Goal: Navigation & Orientation: Understand site structure

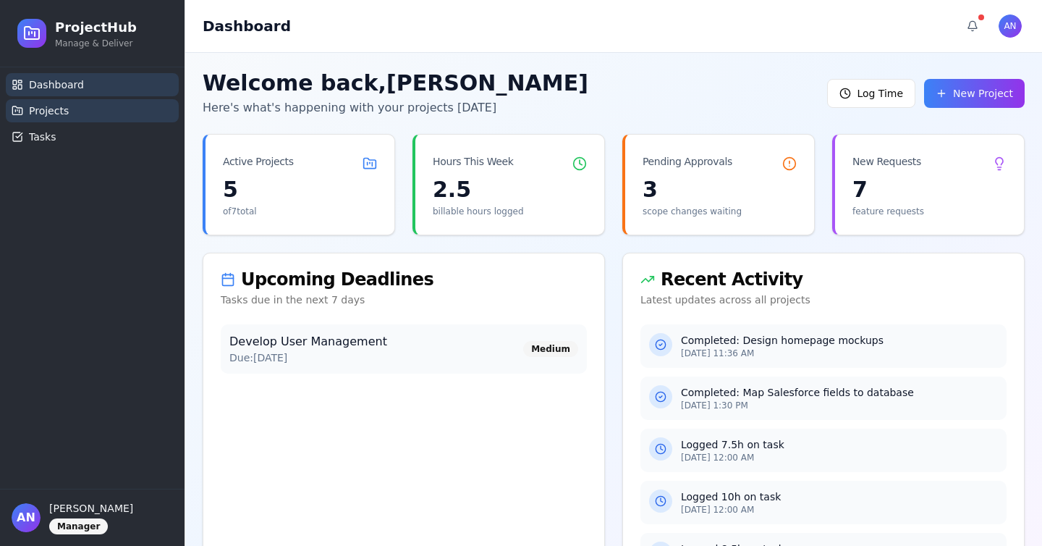
click at [75, 113] on link "Projects" at bounding box center [92, 110] width 173 height 23
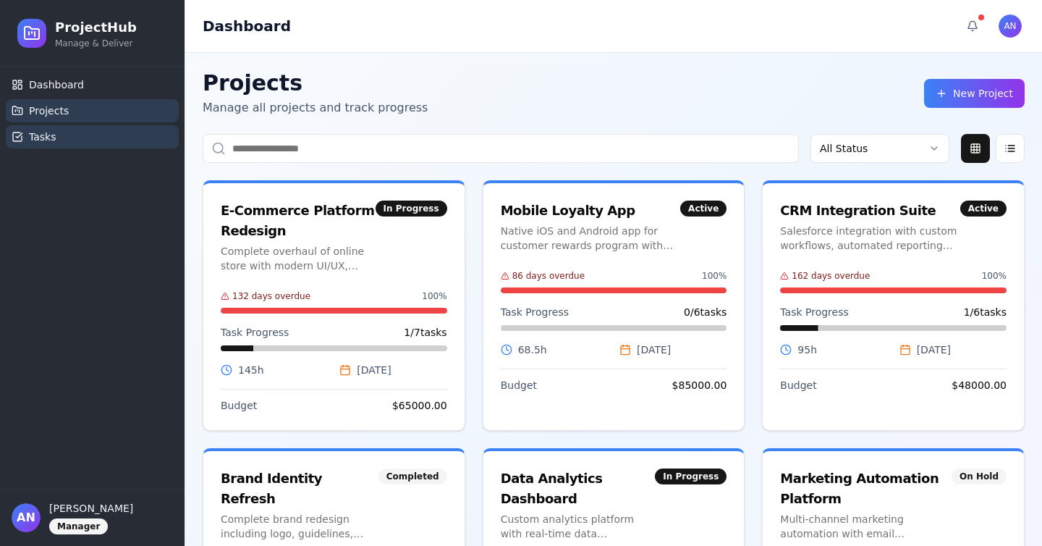
click at [80, 131] on link "Tasks" at bounding box center [92, 136] width 173 height 23
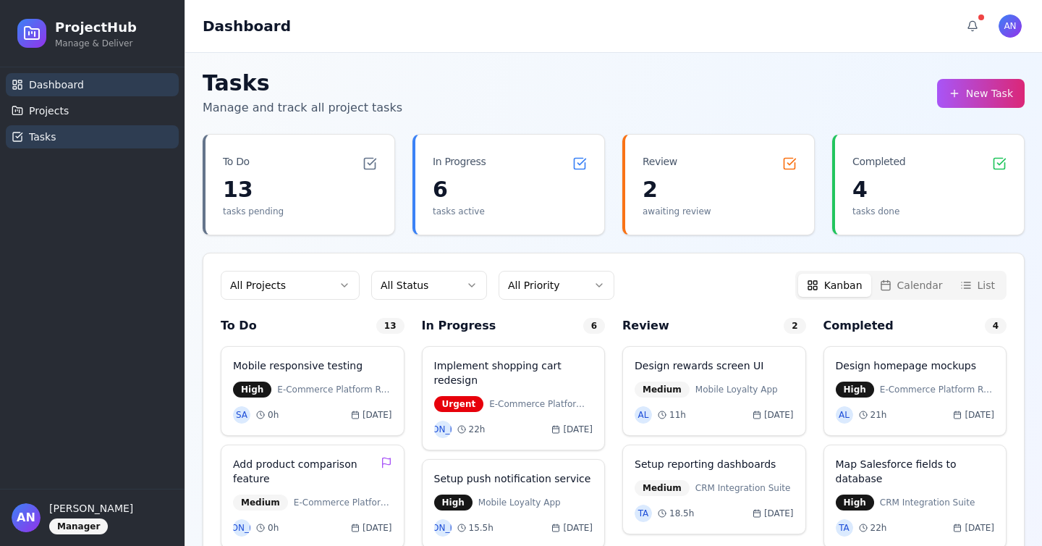
click at [88, 90] on link "Dashboard" at bounding box center [92, 84] width 173 height 23
